Goal: Entertainment & Leisure: Consume media (video, audio)

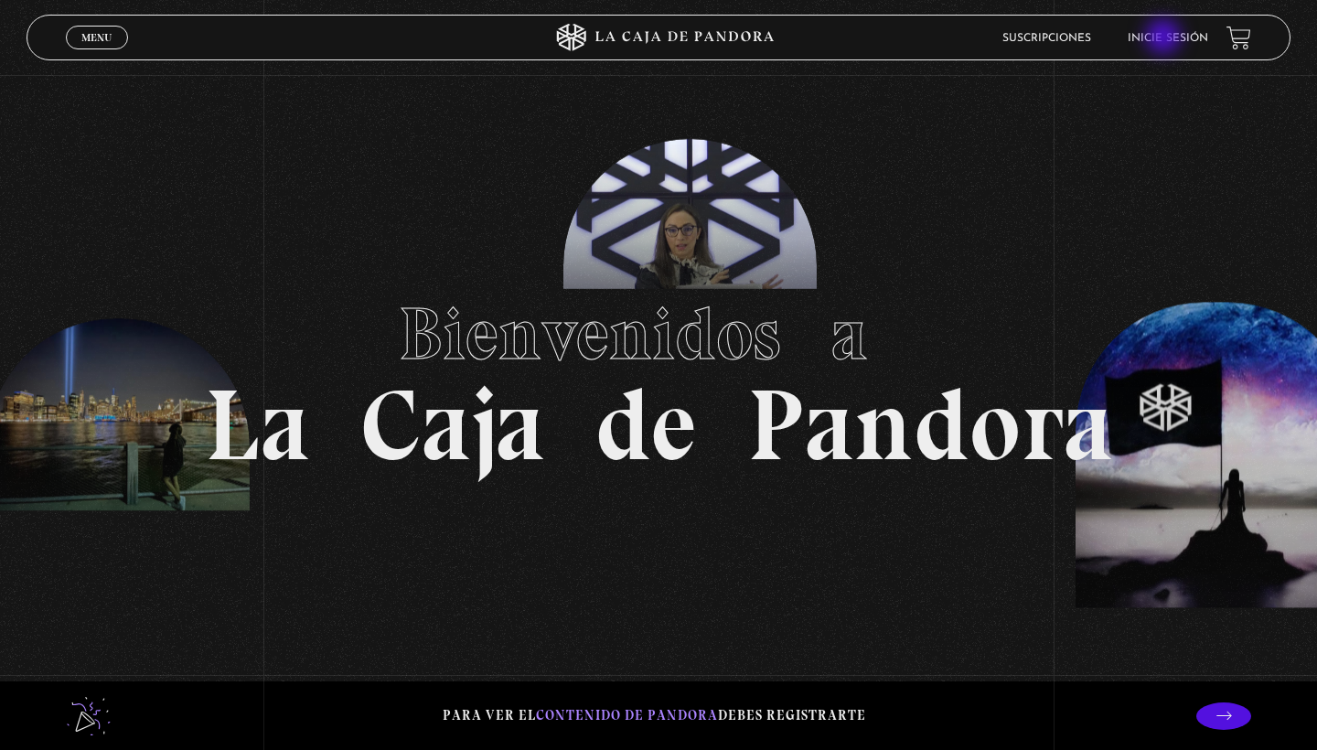
click at [1166, 37] on link "Inicie sesión" at bounding box center [1167, 38] width 80 height 11
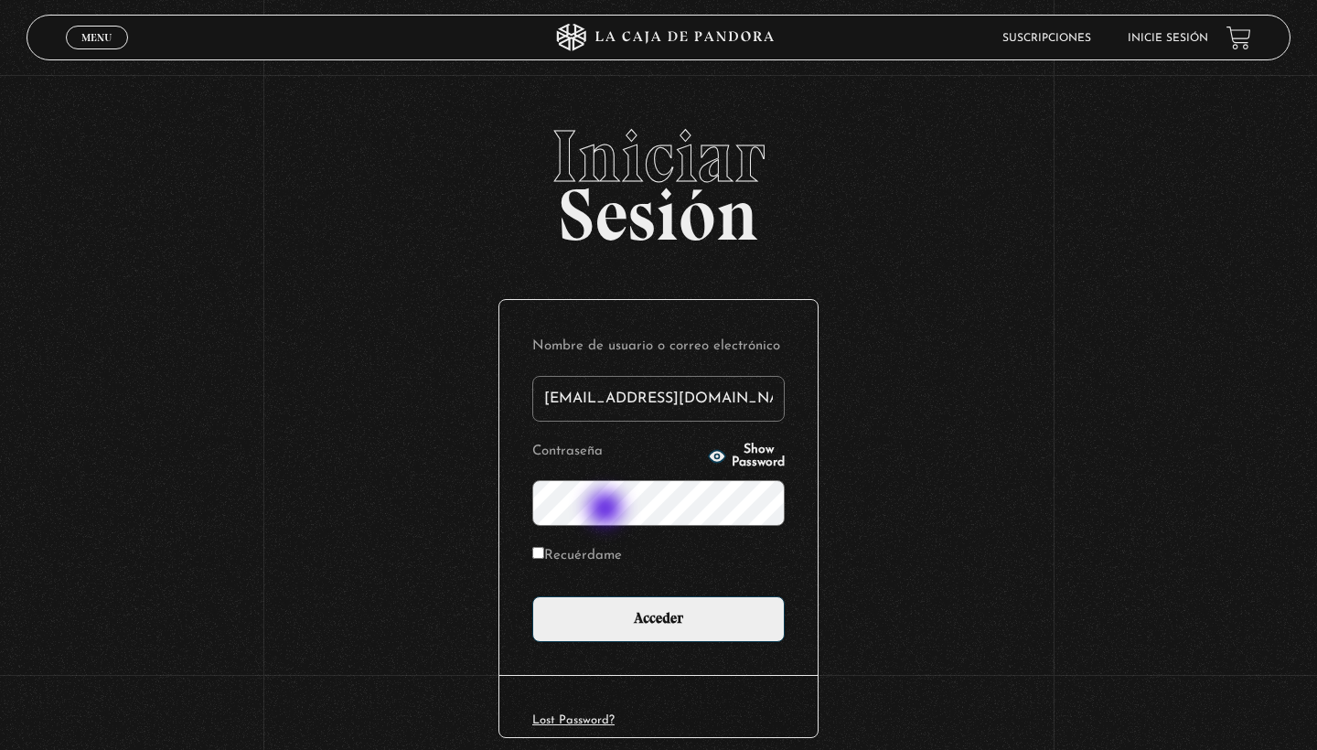
type input "[EMAIL_ADDRESS][DOMAIN_NAME]"
click at [658, 617] on input "Acceder" at bounding box center [658, 619] width 252 height 46
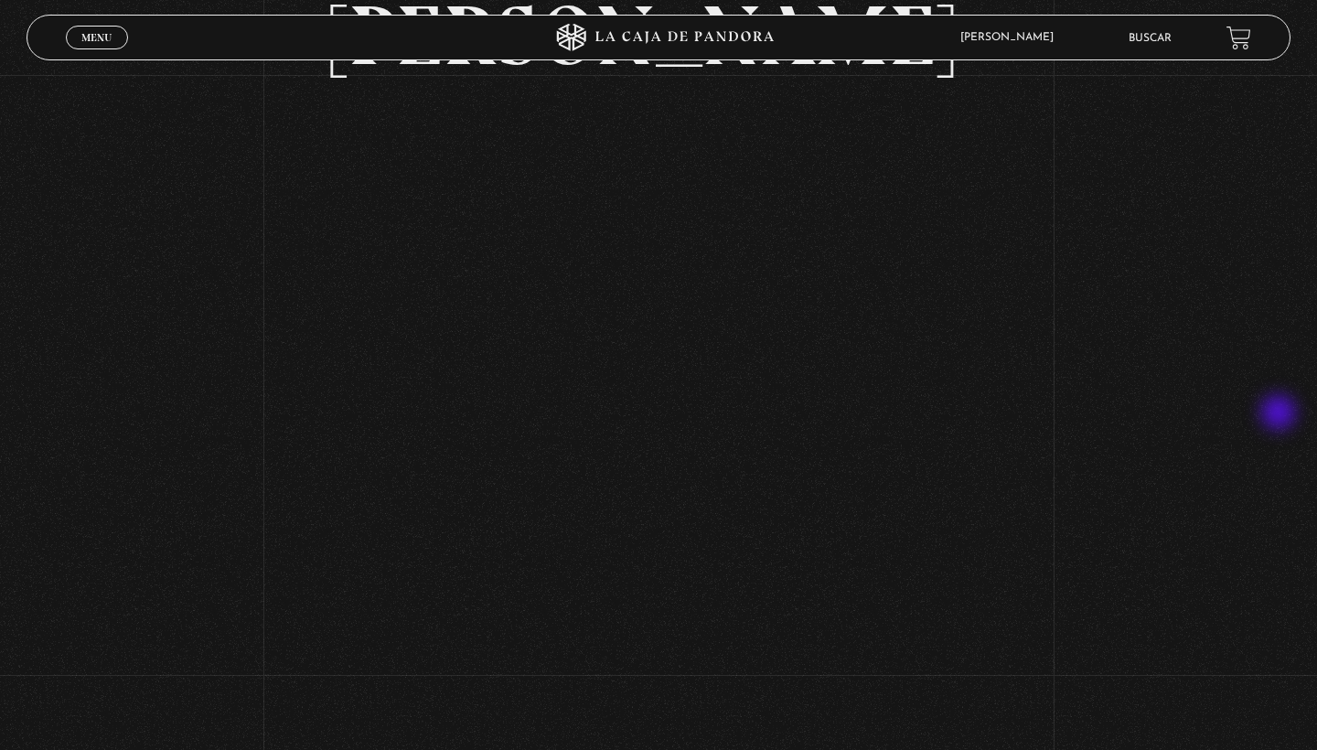
scroll to position [195, 0]
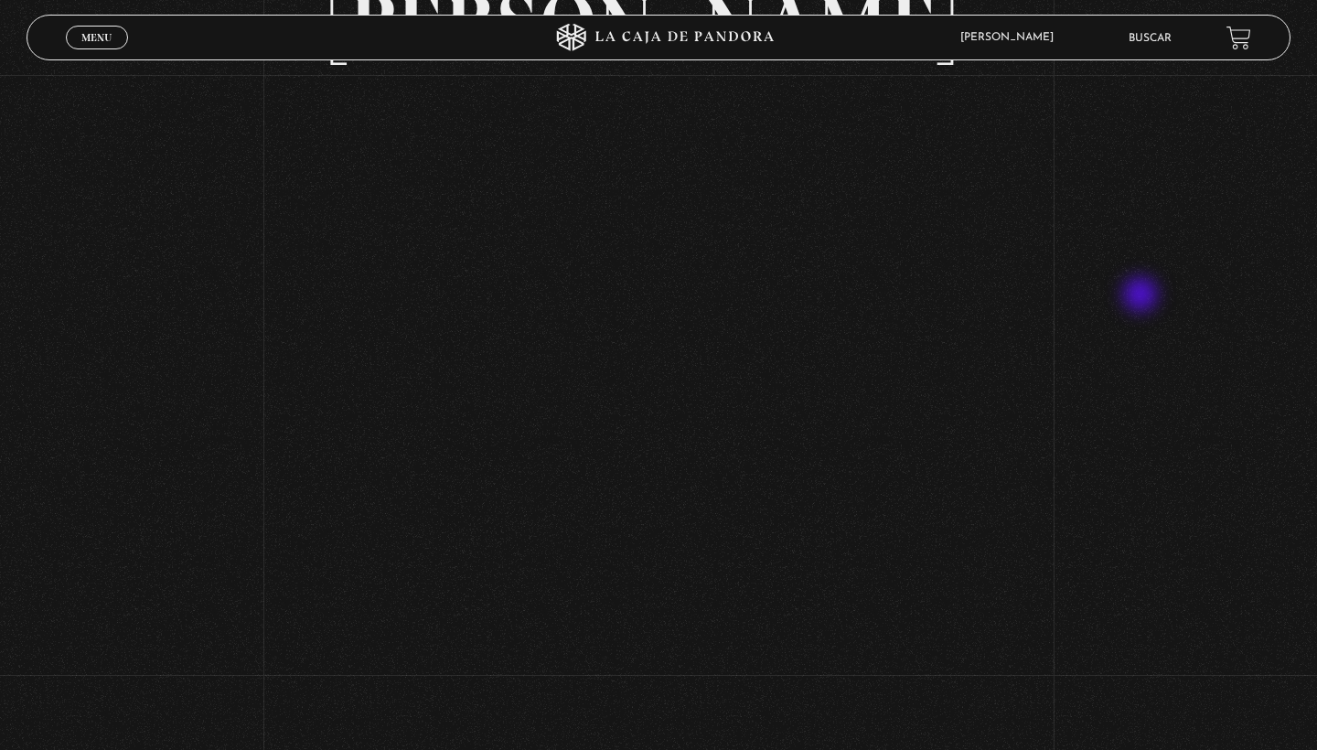
scroll to position [218, 0]
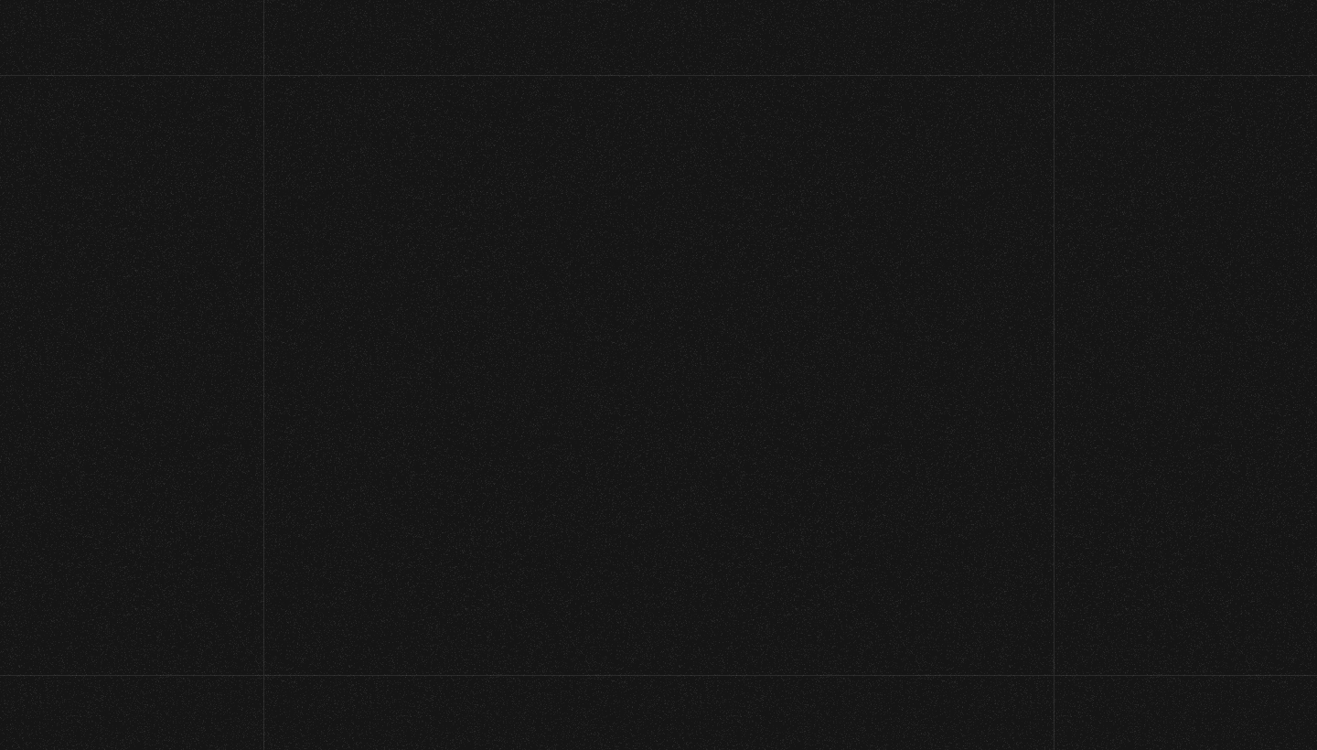
scroll to position [218, 0]
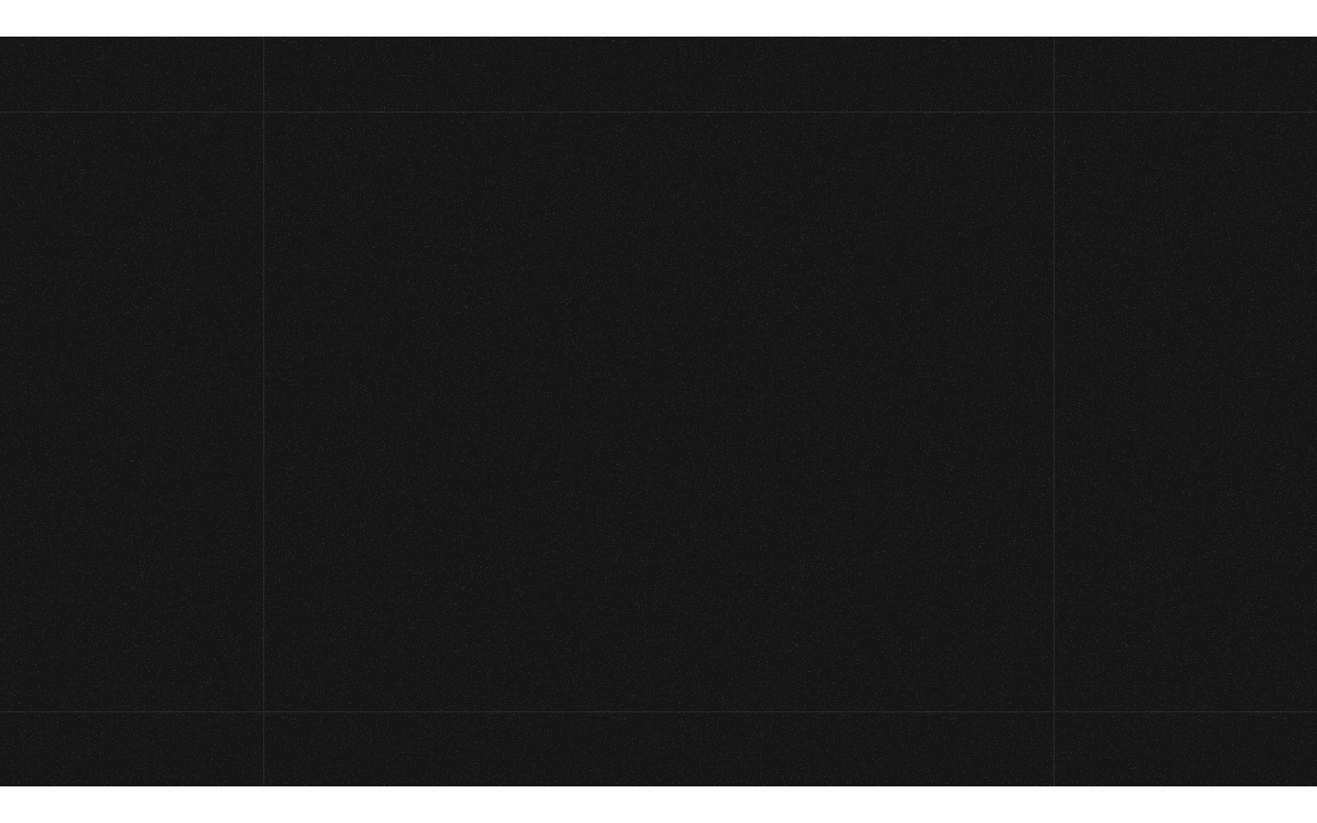
scroll to position [218, 0]
